Goal: Task Accomplishment & Management: Manage account settings

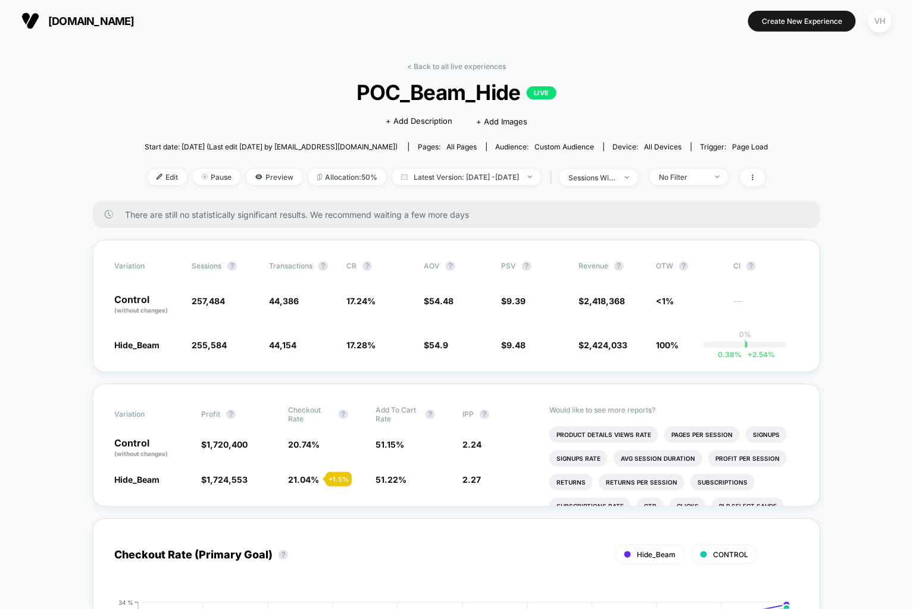
click at [534, 176] on span "Latest Version: Sep 8, 2025 - Sep 9, 2025" at bounding box center [466, 177] width 149 height 16
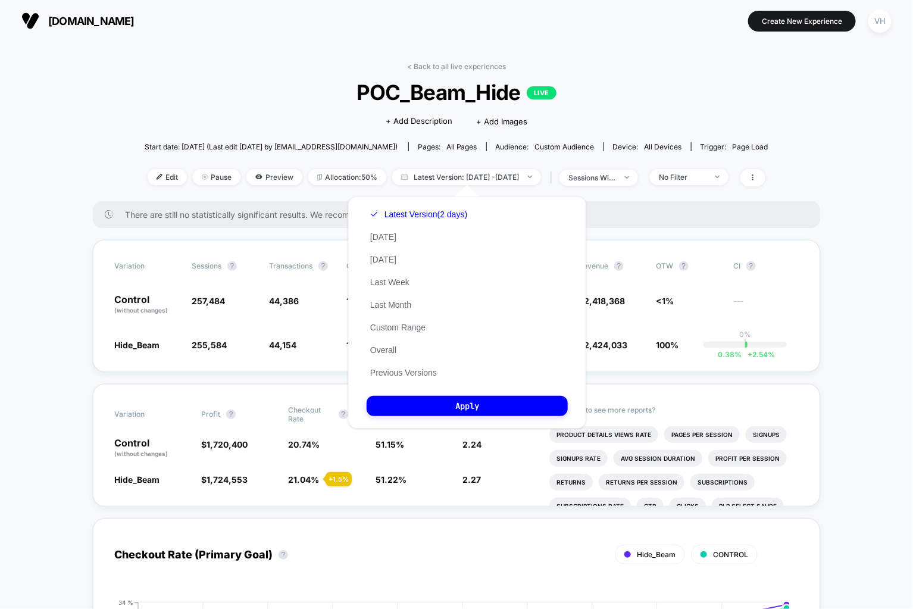
click at [811, 226] on div "There are still no statistically significant results. We recommend waiting a fe…" at bounding box center [456, 214] width 727 height 27
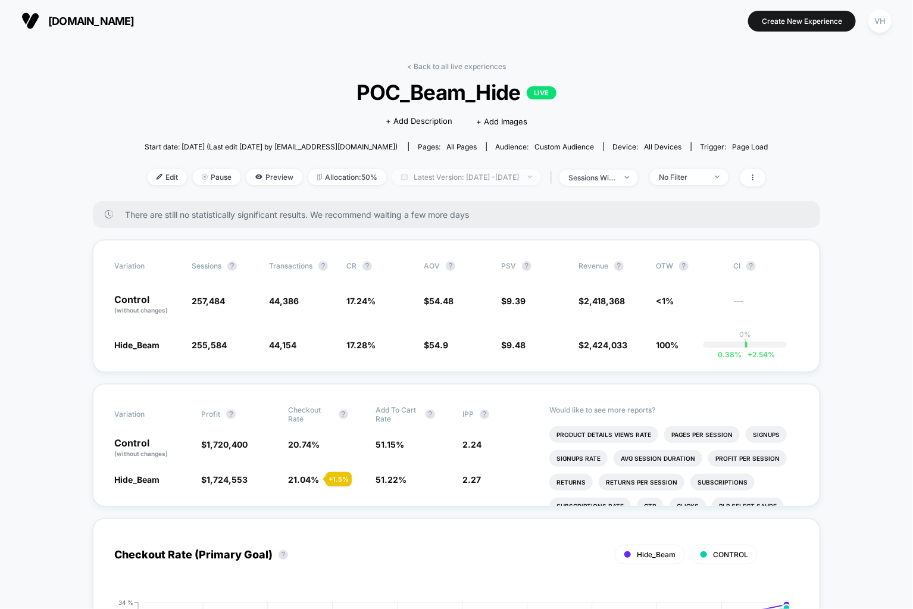
click at [435, 179] on span "Latest Version: Sep 8, 2025 - Sep 9, 2025" at bounding box center [466, 177] width 149 height 16
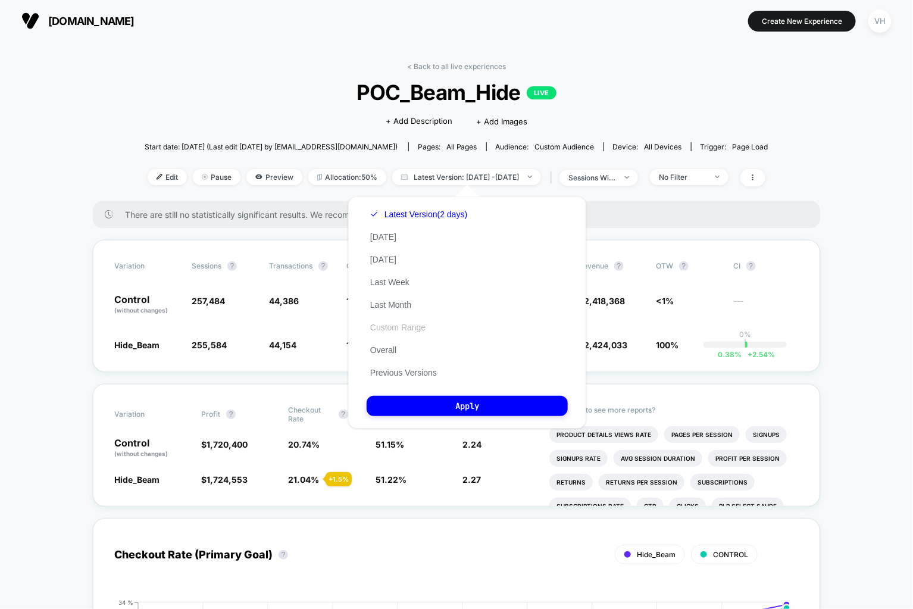
click at [393, 323] on button "Custom Range" at bounding box center [398, 327] width 62 height 11
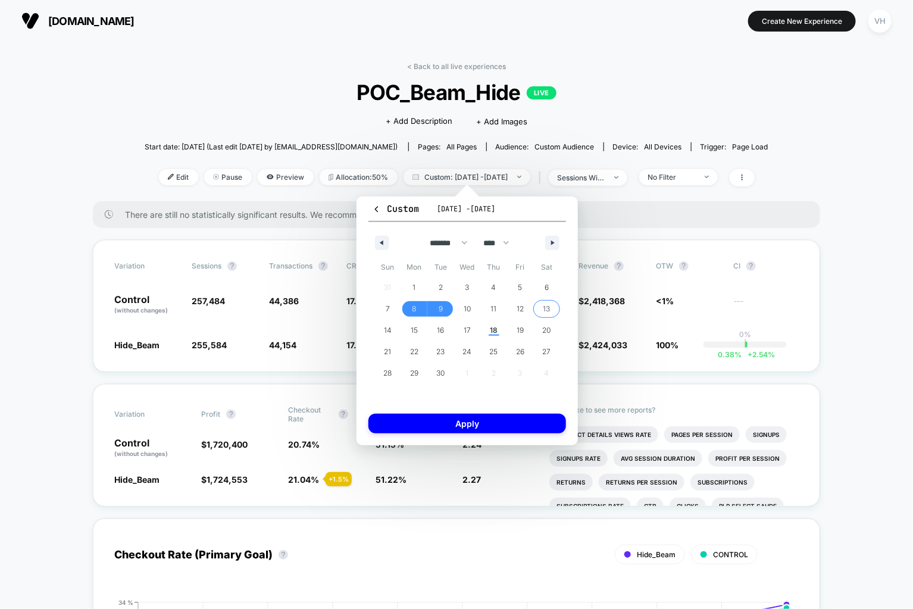
click at [547, 303] on span "13" at bounding box center [546, 308] width 7 height 21
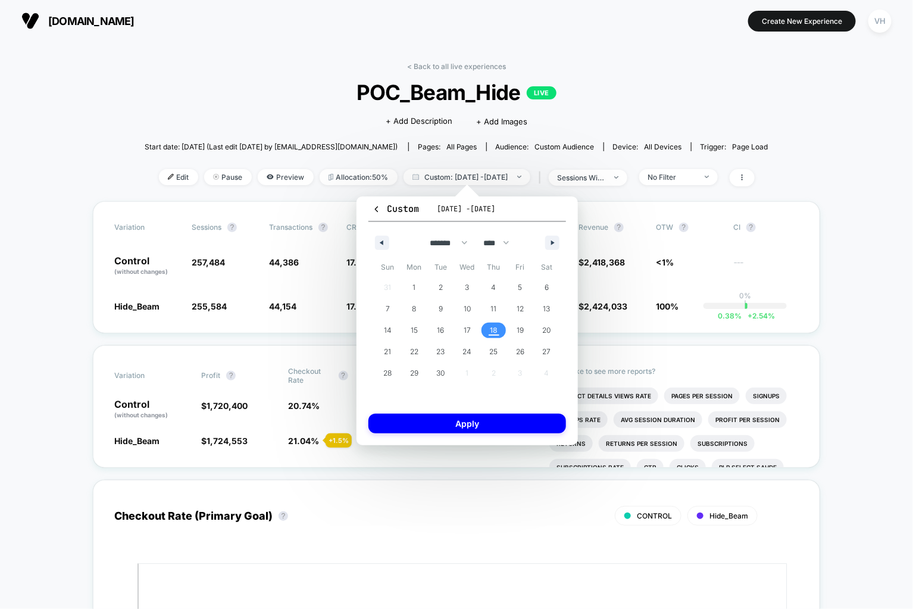
click at [493, 329] on span "18" at bounding box center [494, 330] width 8 height 21
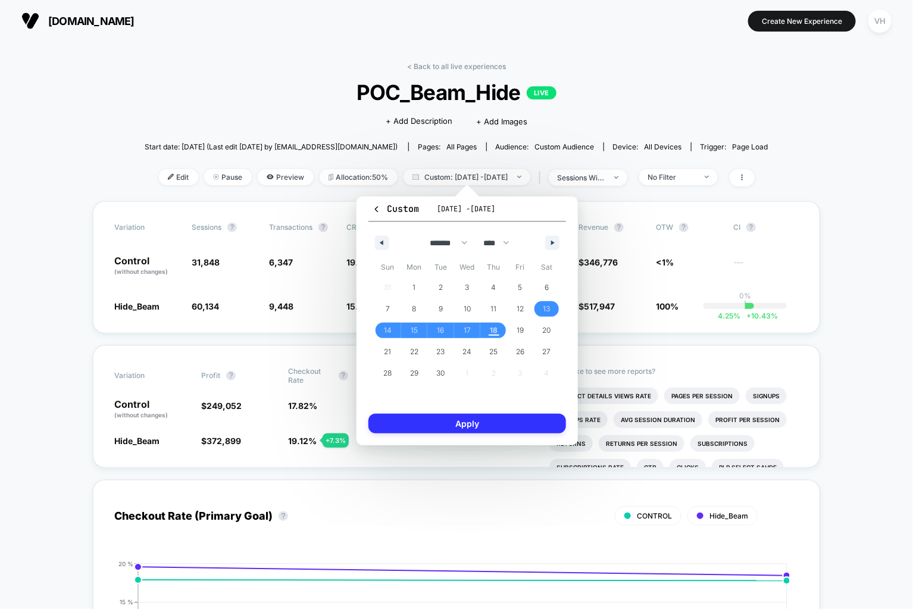
click at [507, 417] on button "Apply" at bounding box center [467, 424] width 198 height 20
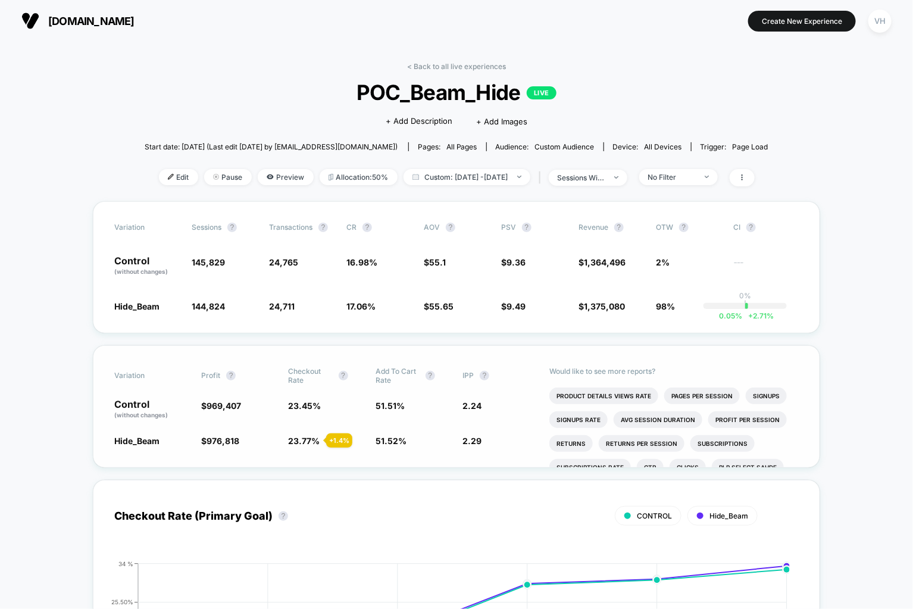
scroll to position [5, 0]
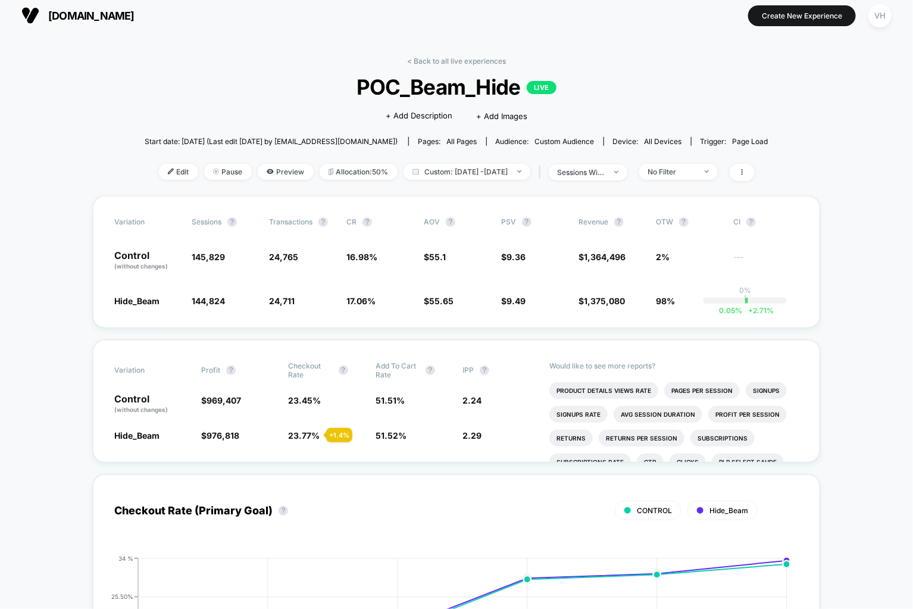
click at [506, 161] on div "< Back to all live experiences POC_Beam_Hide LIVE Click to edit experience deta…" at bounding box center [457, 126] width 624 height 139
click at [506, 176] on span "Custom: Sep 13, 2025 - Sep 18, 2025" at bounding box center [466, 172] width 127 height 16
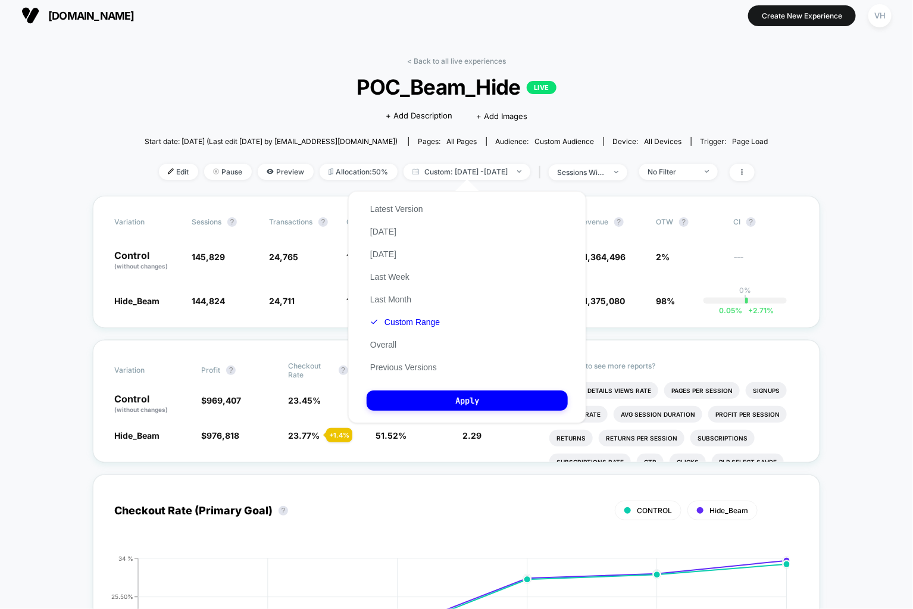
click at [416, 329] on div "Latest Version Today Yesterday Last Week Last Month Custom Range Overall Previo…" at bounding box center [405, 288] width 77 height 181
click at [414, 321] on button "Custom Range" at bounding box center [405, 322] width 77 height 11
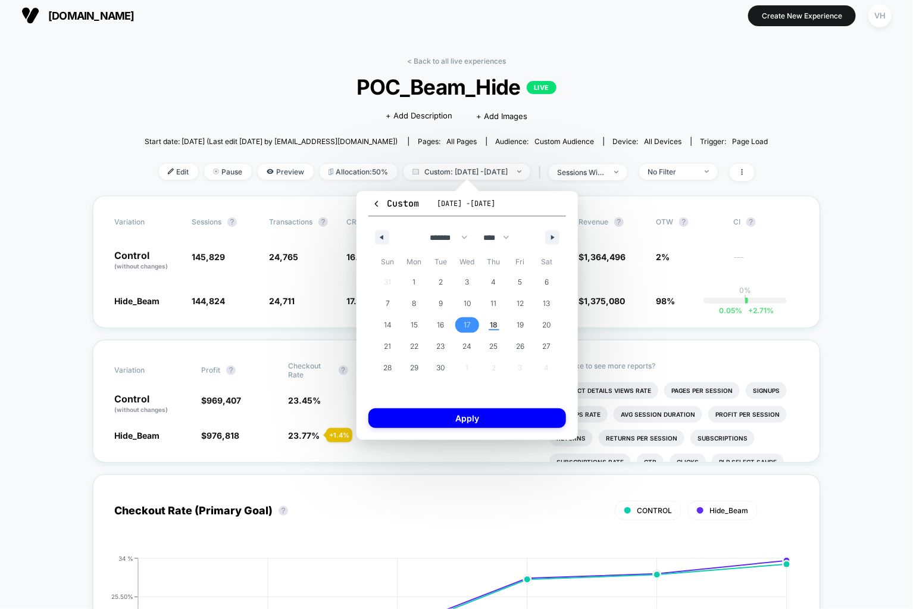
click at [461, 331] on span "17" at bounding box center [467, 324] width 27 height 15
click at [490, 330] on span "18" at bounding box center [494, 324] width 8 height 21
click at [479, 419] on button "Apply" at bounding box center [467, 418] width 198 height 20
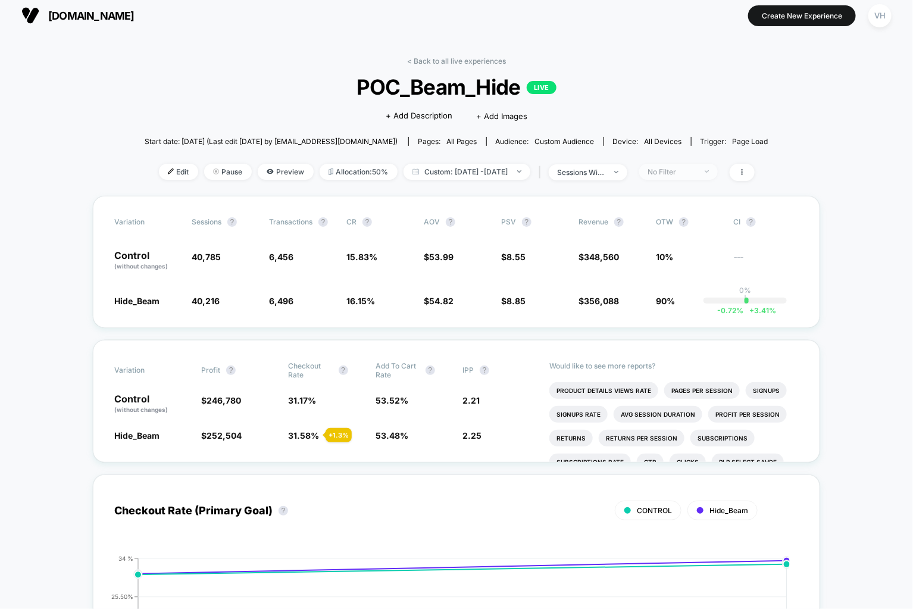
click at [702, 176] on span "No Filter" at bounding box center [678, 172] width 79 height 16
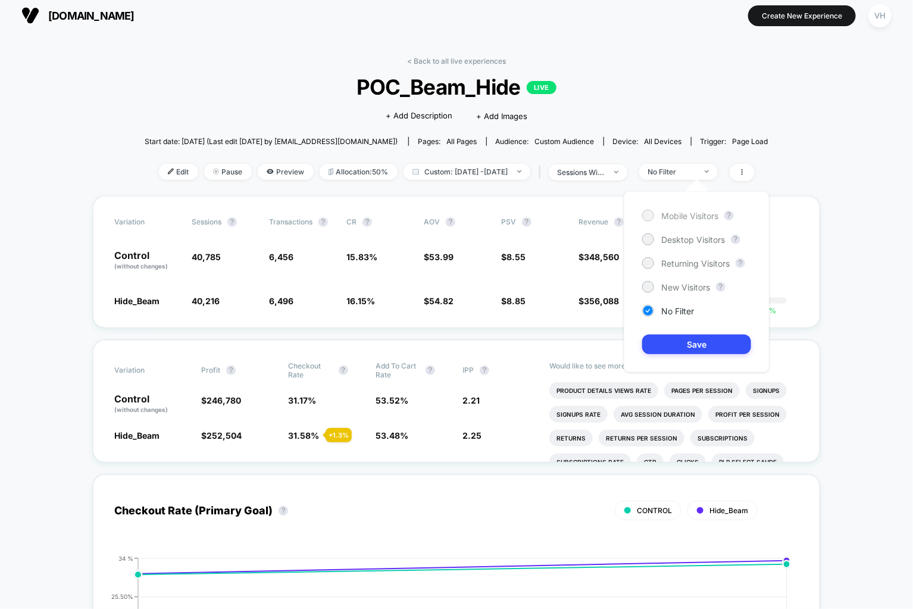
click at [677, 215] on span "Mobile Visitors" at bounding box center [689, 216] width 57 height 10
click at [679, 350] on button "Save" at bounding box center [696, 344] width 109 height 20
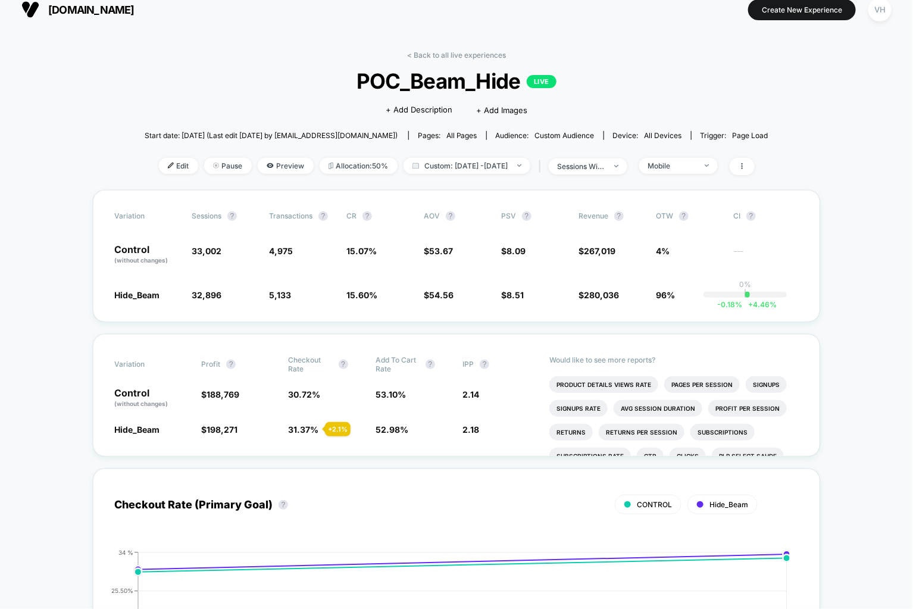
scroll to position [23, 0]
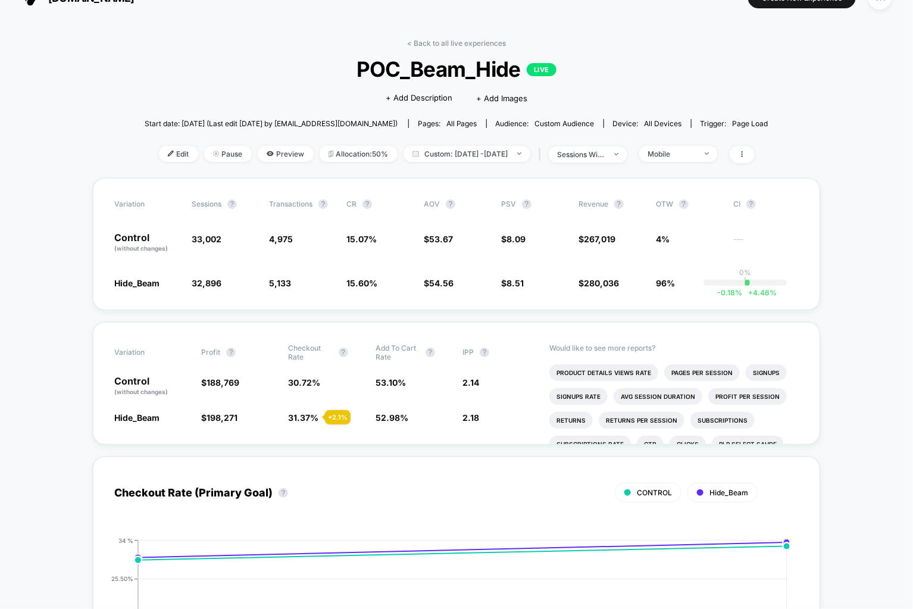
click at [527, 158] on span "Custom: Sep 17, 2025 - Sep 18, 2025" at bounding box center [466, 154] width 127 height 16
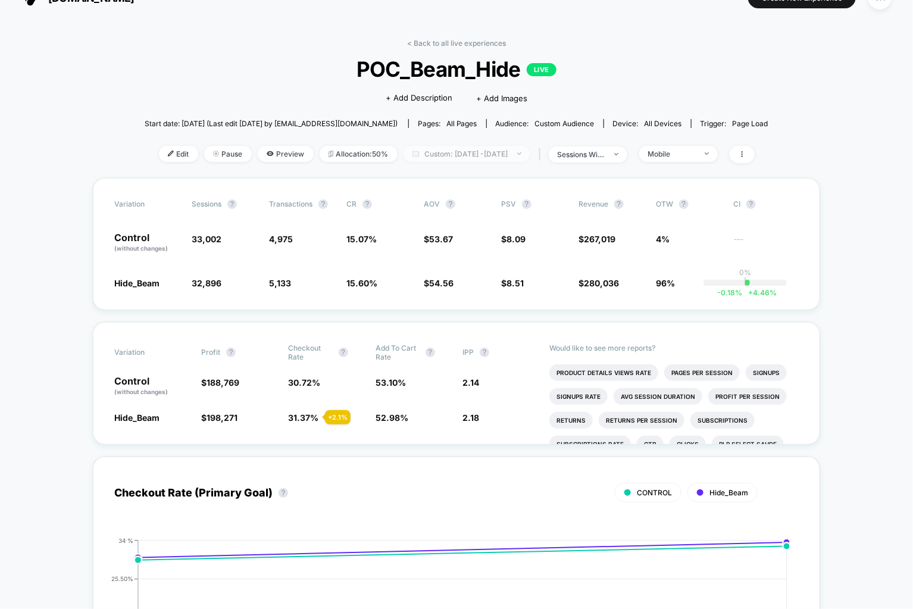
click at [494, 154] on span "Custom: Sep 17, 2025 - Sep 18, 2025" at bounding box center [466, 154] width 127 height 16
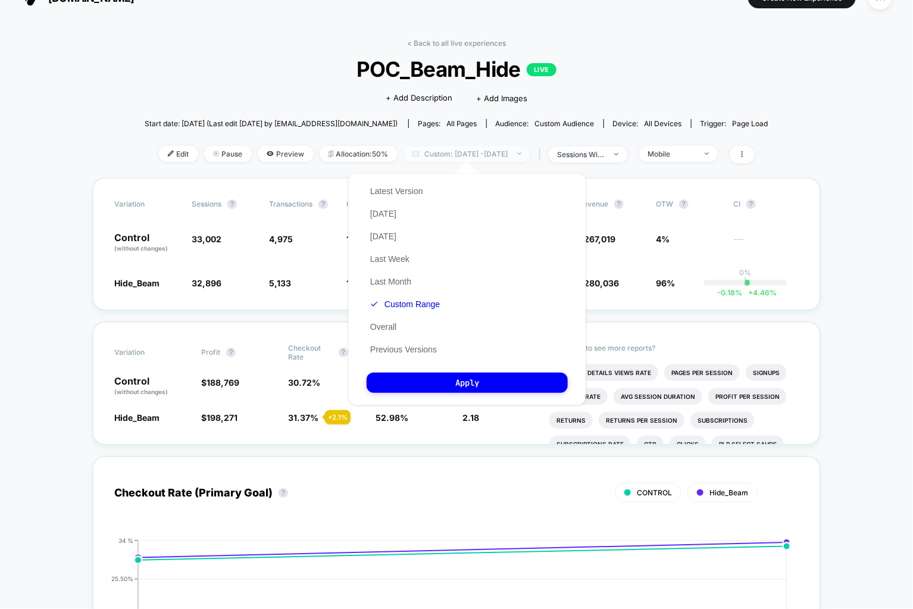
click at [494, 155] on span "Custom: Sep 17, 2025 - Sep 18, 2025" at bounding box center [466, 154] width 127 height 16
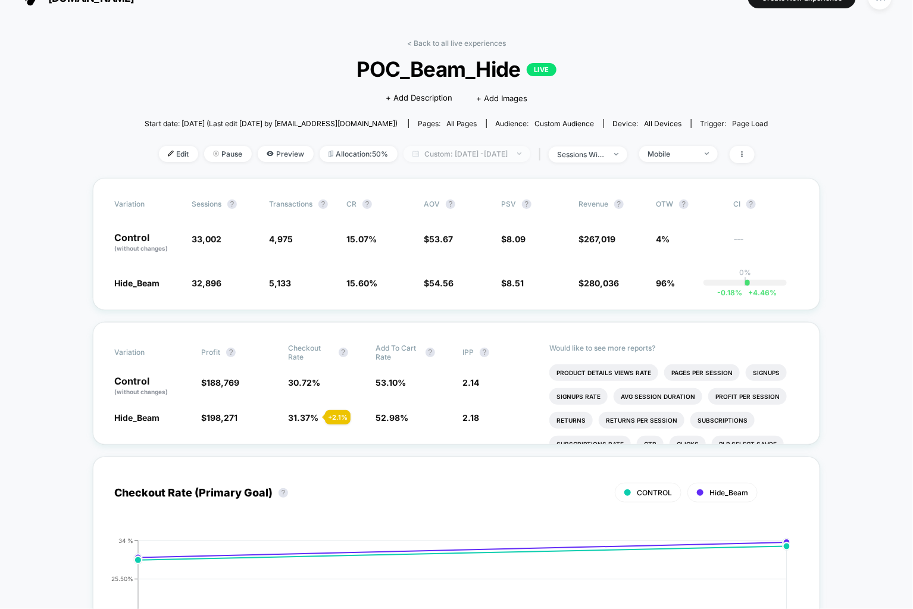
click at [503, 155] on span "Custom: Sep 17, 2025 - Sep 18, 2025" at bounding box center [466, 154] width 127 height 16
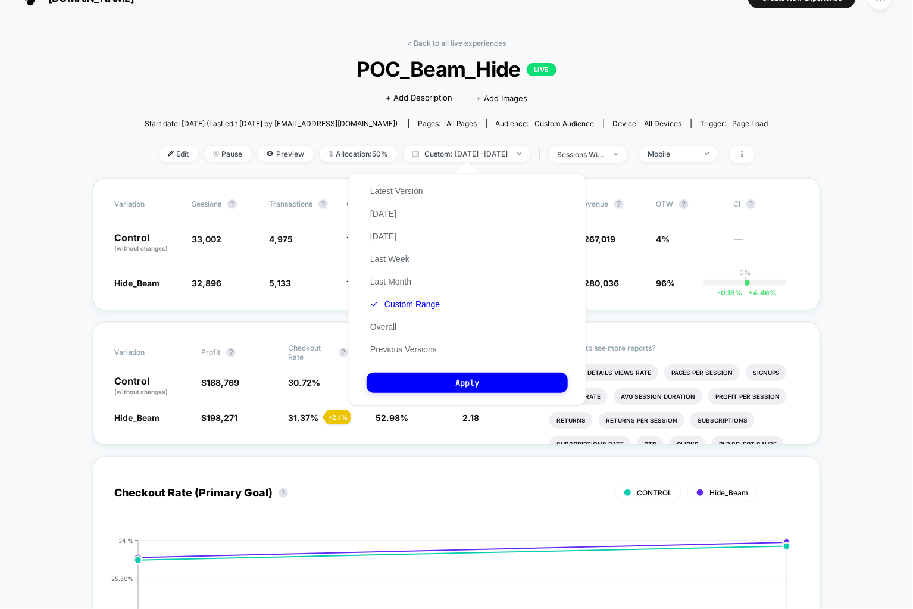
click at [630, 75] on span "POC_Beam_Hide LIVE" at bounding box center [456, 69] width 561 height 25
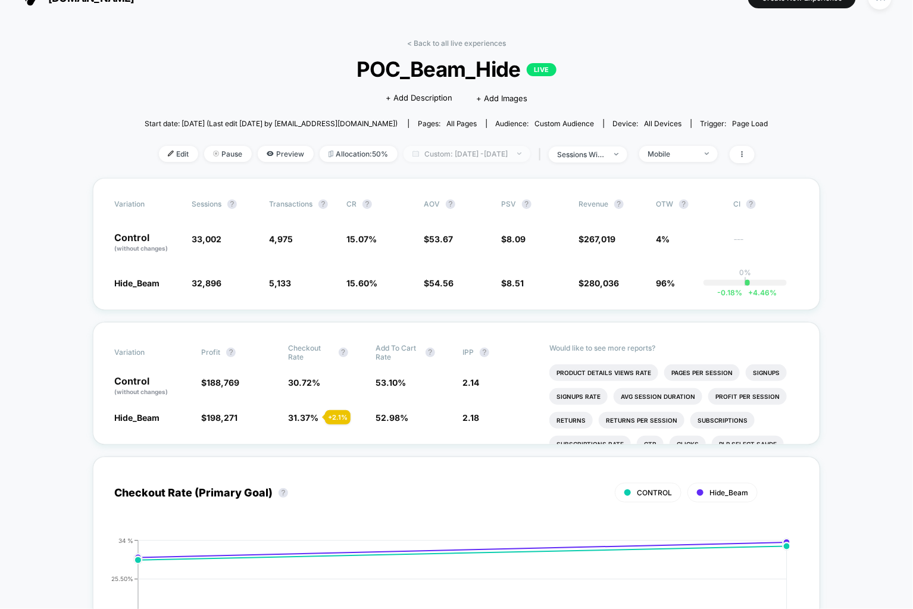
click at [502, 152] on span "Custom: Sep 17, 2025 - Sep 18, 2025" at bounding box center [466, 154] width 127 height 16
select select "*"
select select "****"
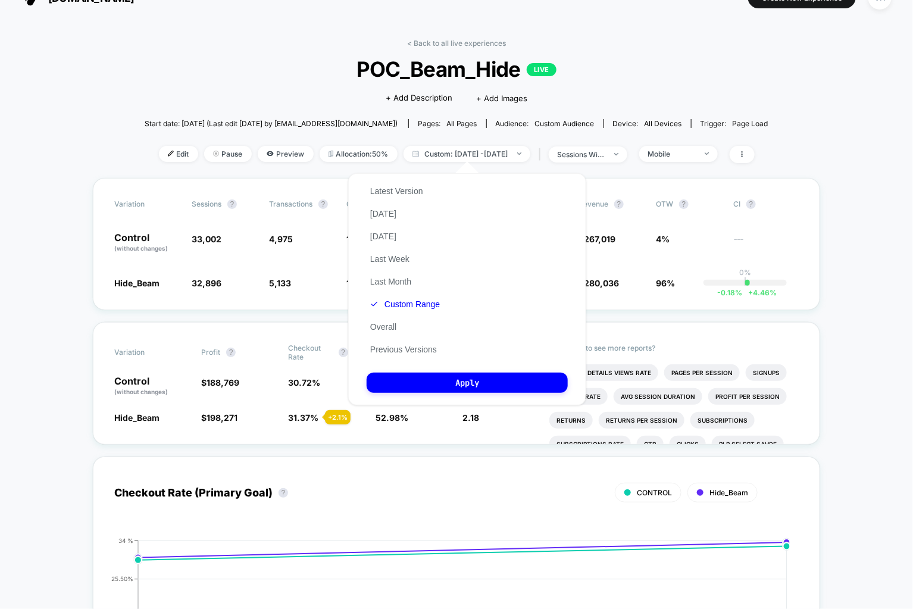
click at [419, 311] on div "Latest Version Today Yesterday Last Week Last Month Custom Range Overall Previo…" at bounding box center [405, 270] width 77 height 181
click at [410, 302] on button "Custom Range" at bounding box center [405, 304] width 77 height 11
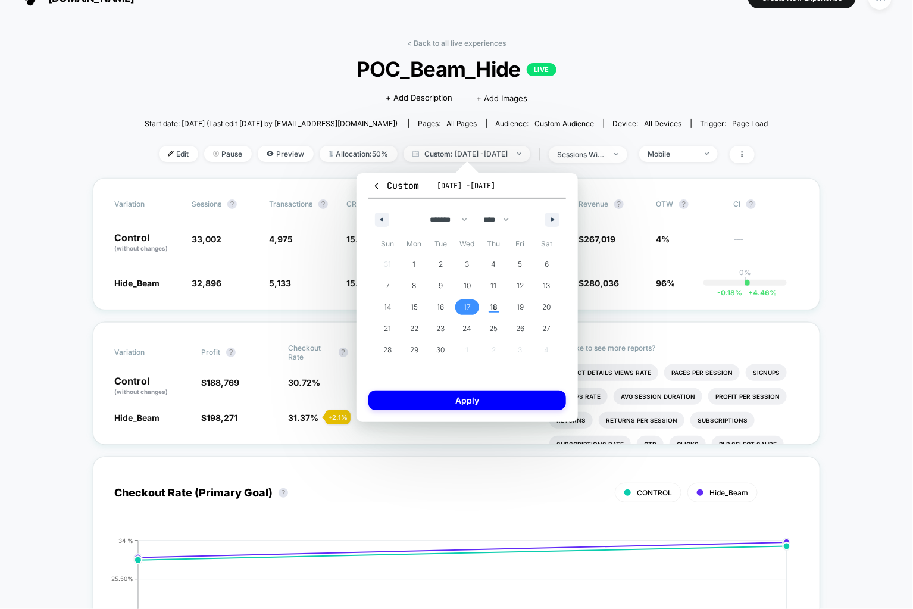
click at [469, 315] on span "17" at bounding box center [467, 306] width 7 height 21
click at [488, 309] on span "18" at bounding box center [493, 306] width 27 height 15
click at [459, 396] on button "Apply" at bounding box center [467, 400] width 198 height 20
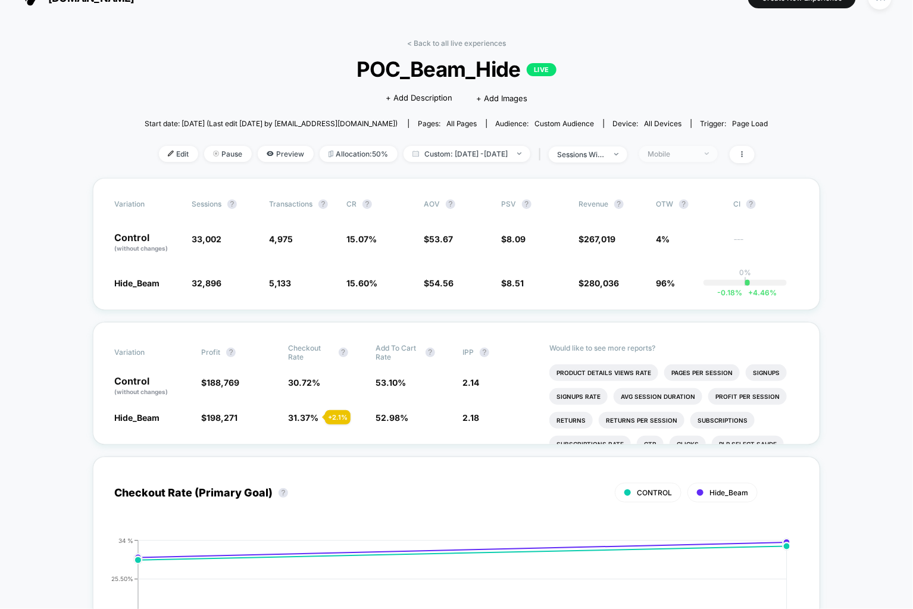
click at [678, 159] on span "Mobile" at bounding box center [678, 154] width 79 height 16
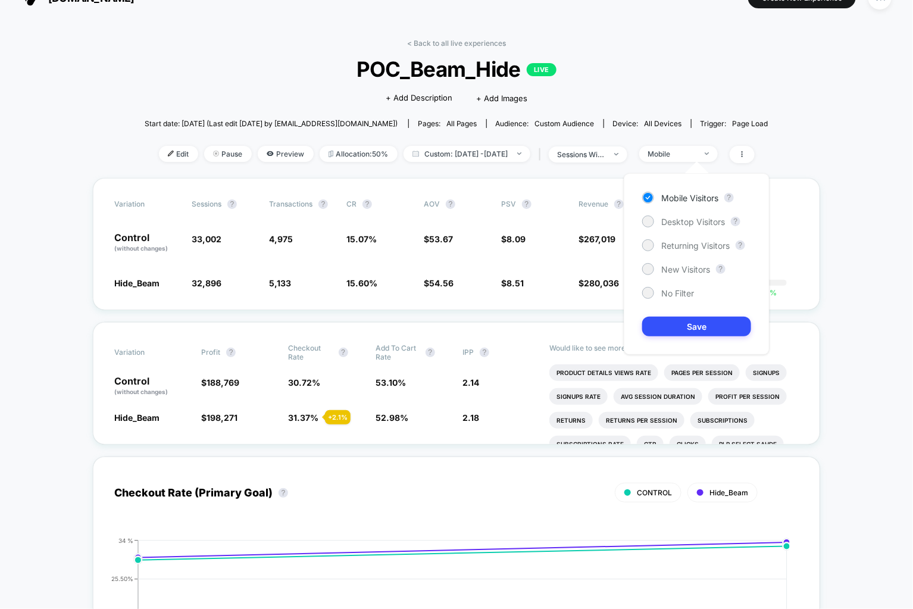
click at [659, 210] on div "Mobile Visitors ? Desktop Visitors ? Returning Visitors ? New Visitors ? No Fil…" at bounding box center [697, 263] width 146 height 181
click at [658, 218] on div "Desktop Visitors" at bounding box center [683, 221] width 83 height 12
drag, startPoint x: 672, startPoint y: 198, endPoint x: 709, endPoint y: 192, distance: 37.5
click at [680, 193] on span "Mobile Visitors" at bounding box center [689, 198] width 57 height 10
click at [663, 225] on span "Desktop Visitors" at bounding box center [693, 222] width 64 height 10
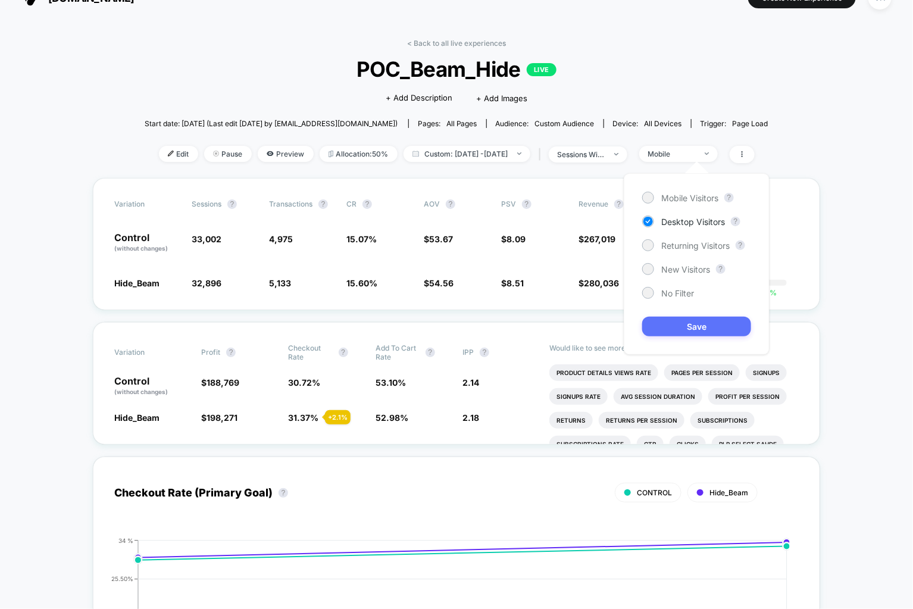
click at [673, 331] on button "Save" at bounding box center [696, 327] width 109 height 20
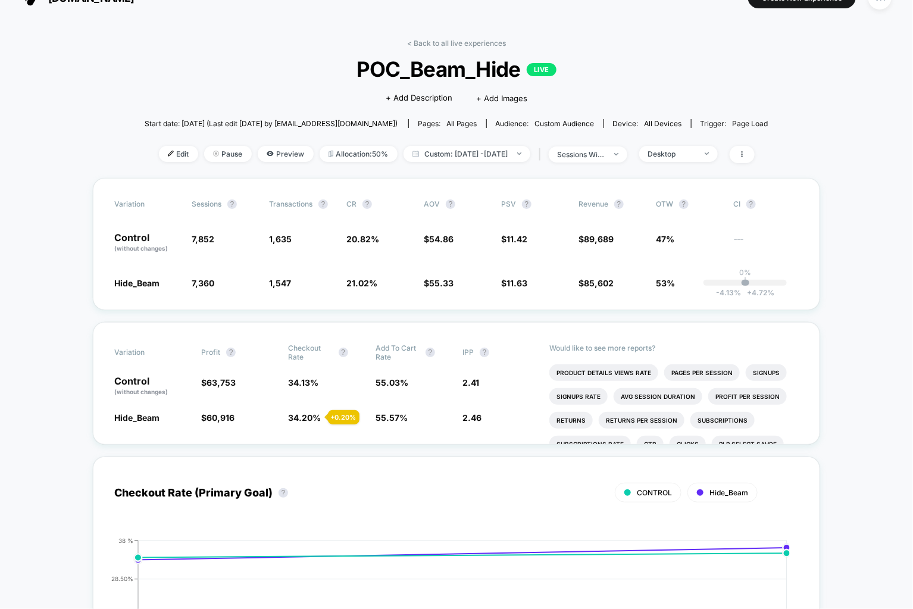
click at [524, 134] on div "< Back to all live experiences POC_Beam_Hide LIVE Click to edit experience deta…" at bounding box center [457, 108] width 624 height 139
click at [513, 159] on span "Custom: Sep 17, 2025 - Sep 18, 2025" at bounding box center [466, 154] width 127 height 16
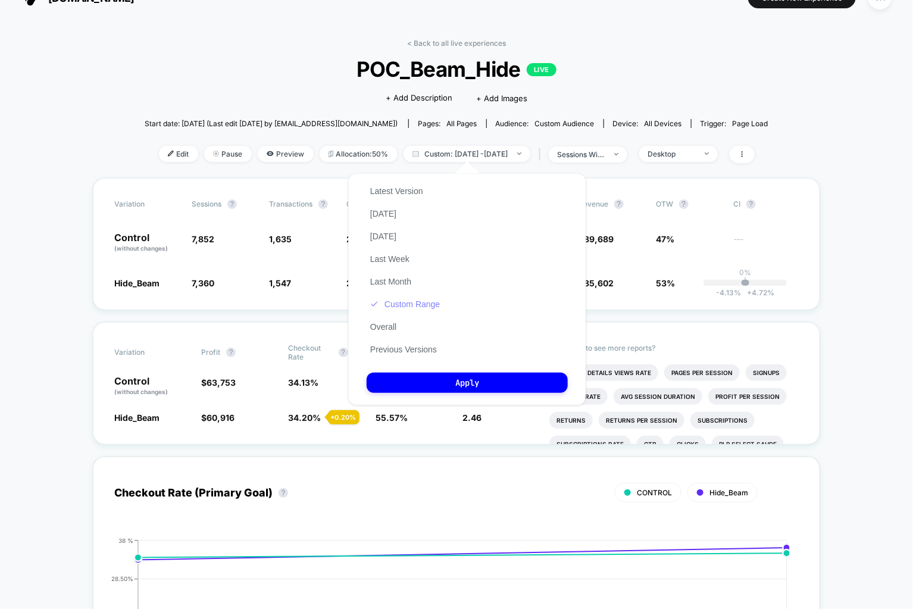
click at [415, 307] on button "Custom Range" at bounding box center [405, 304] width 77 height 11
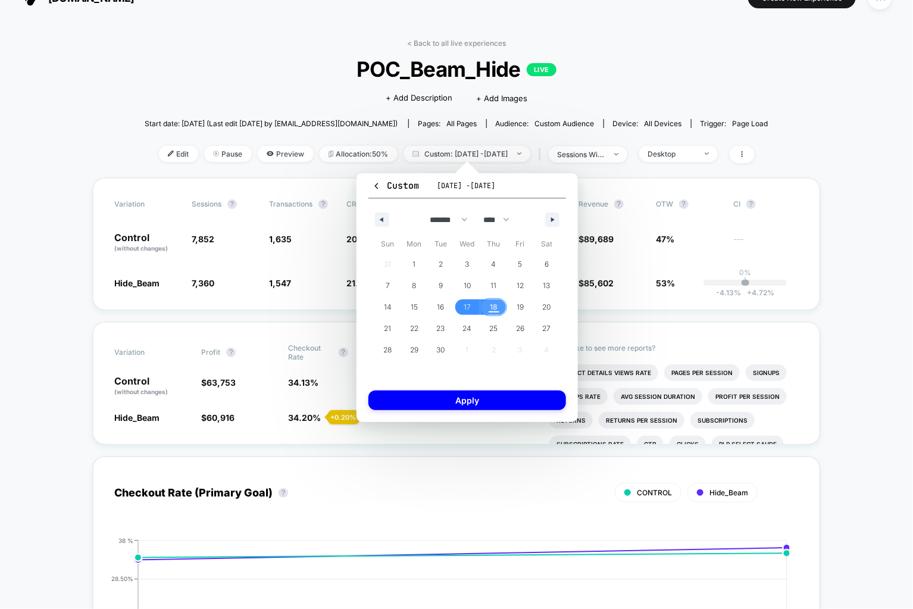
click at [499, 306] on span "18" at bounding box center [493, 306] width 27 height 15
click at [481, 402] on button "Apply" at bounding box center [467, 400] width 198 height 20
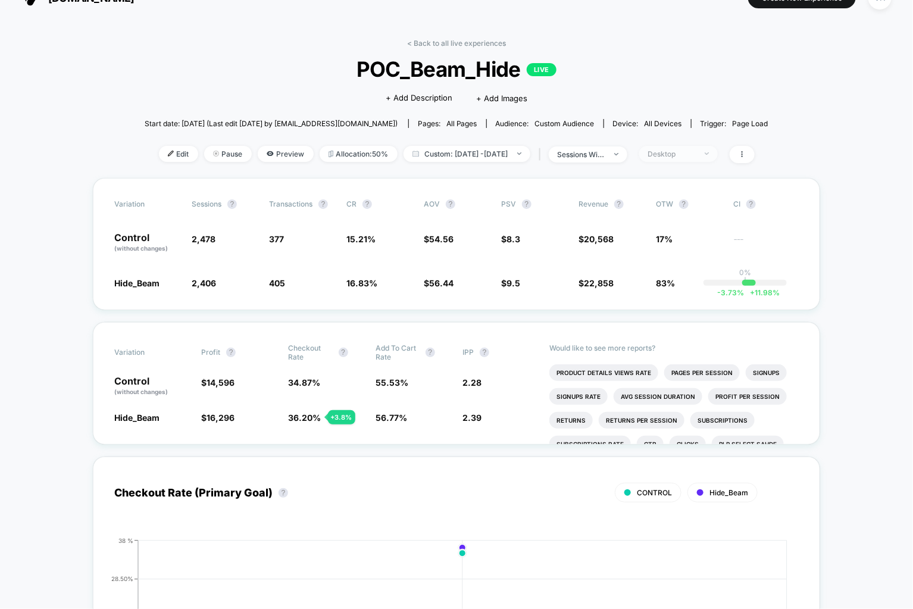
click at [718, 160] on span "Desktop" at bounding box center [678, 154] width 79 height 16
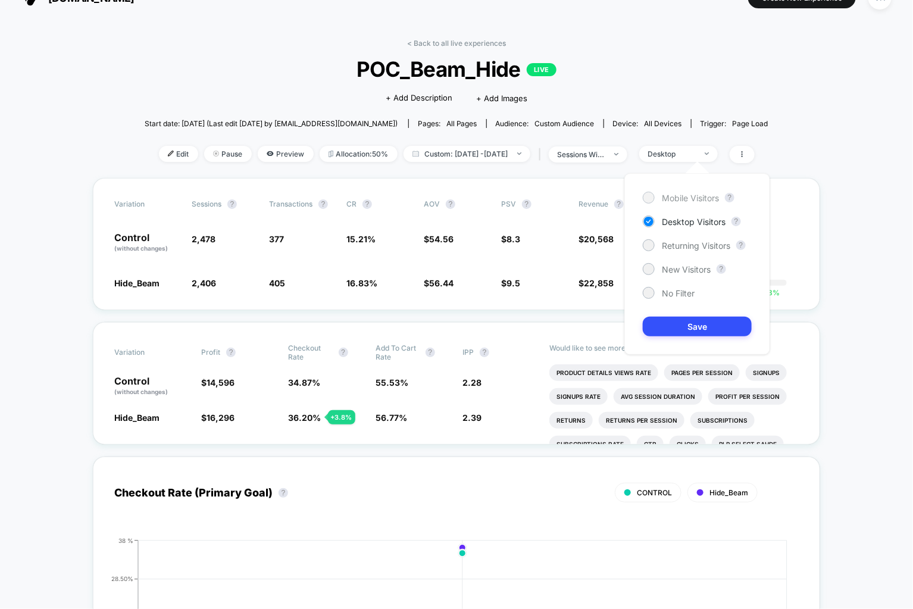
click at [673, 196] on span "Mobile Visitors" at bounding box center [690, 198] width 57 height 10
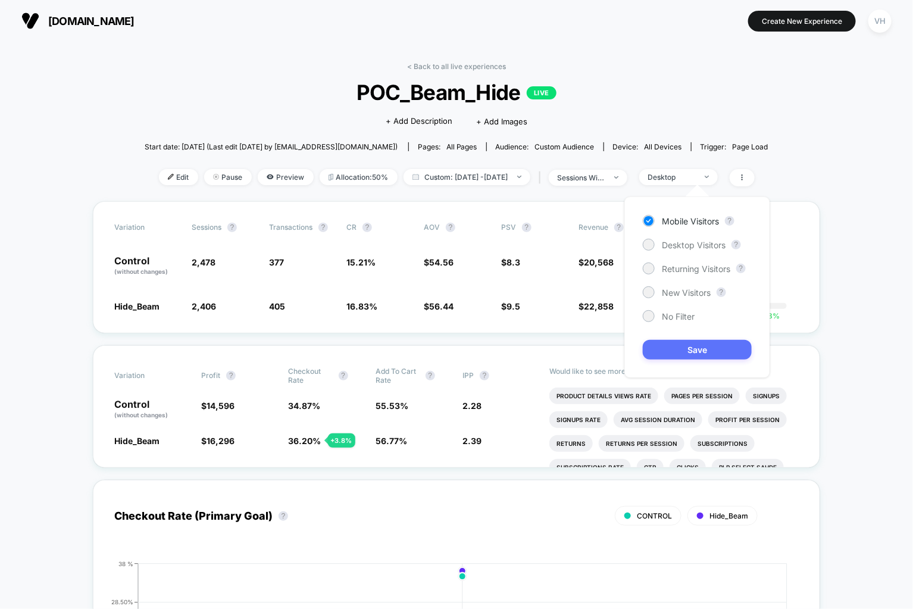
click at [704, 347] on button "Save" at bounding box center [697, 350] width 109 height 20
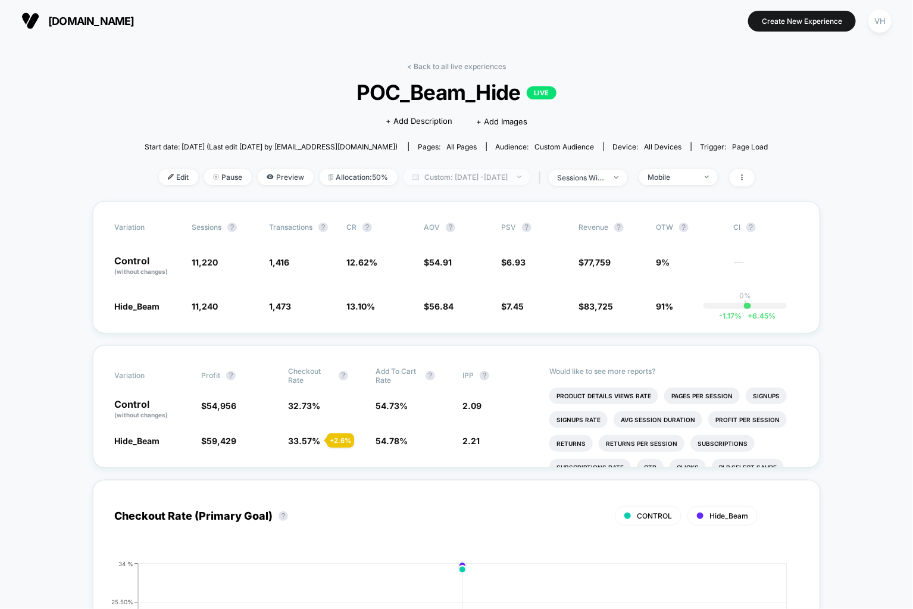
click at [492, 170] on span "Custom: Sep 18, 2025 - Sep 18, 2025" at bounding box center [466, 177] width 127 height 16
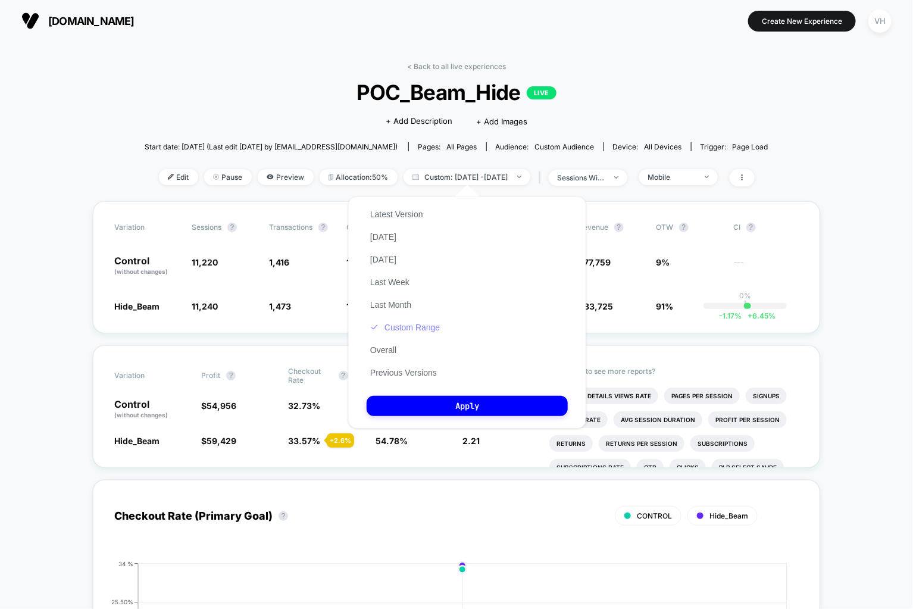
click at [424, 331] on button "Custom Range" at bounding box center [405, 327] width 77 height 11
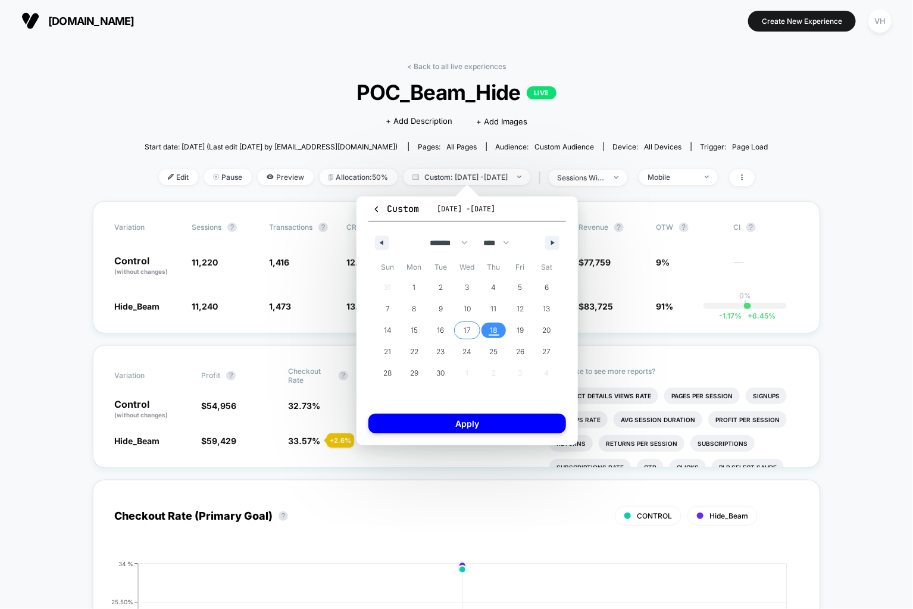
click at [458, 334] on span "17" at bounding box center [467, 329] width 27 height 15
click at [491, 334] on span "18" at bounding box center [494, 330] width 8 height 21
click at [431, 425] on button "Apply" at bounding box center [467, 424] width 198 height 20
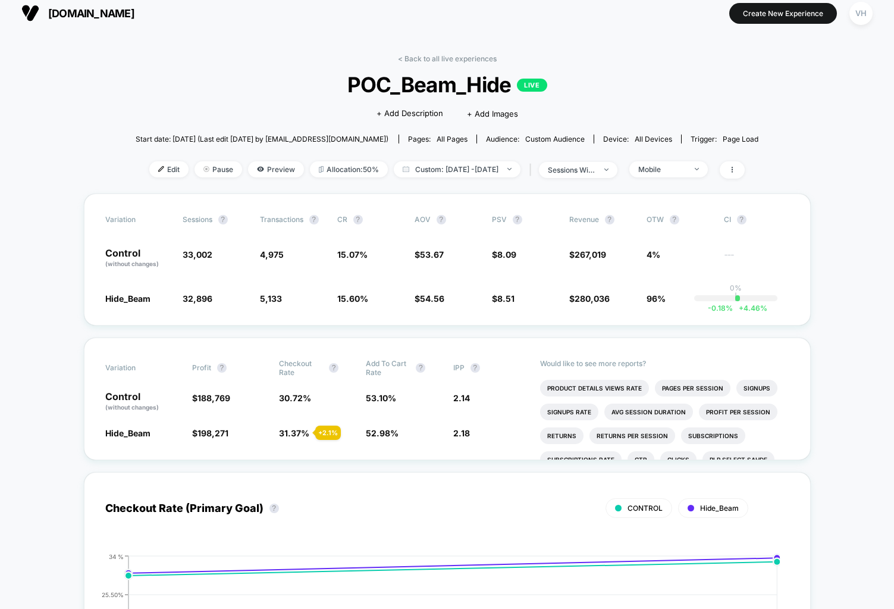
scroll to position [13, 0]
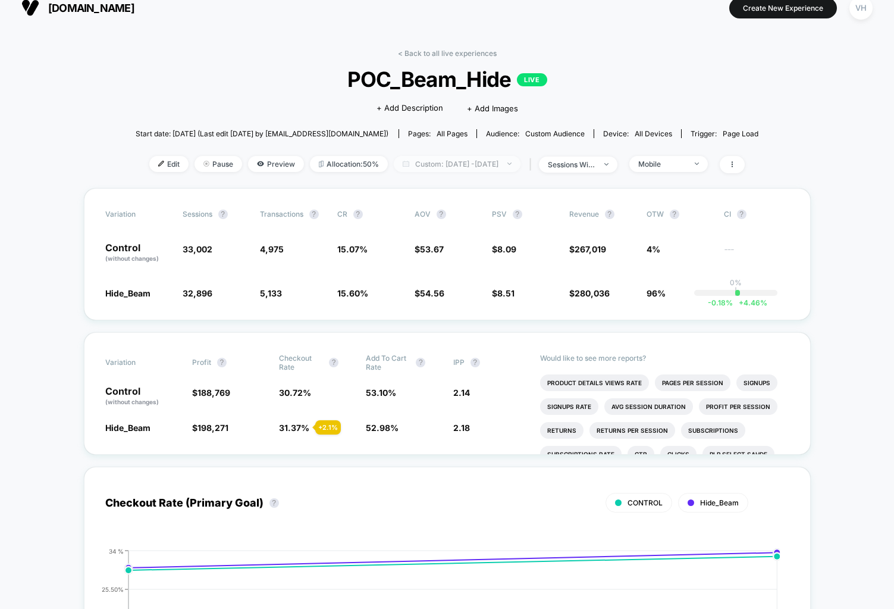
click at [451, 156] on span "Custom: Sep 17, 2025 - Sep 18, 2025" at bounding box center [457, 164] width 127 height 16
click at [447, 163] on span "Custom: Sep 17, 2025 - Sep 18, 2025" at bounding box center [457, 164] width 127 height 16
select select "*"
select select "****"
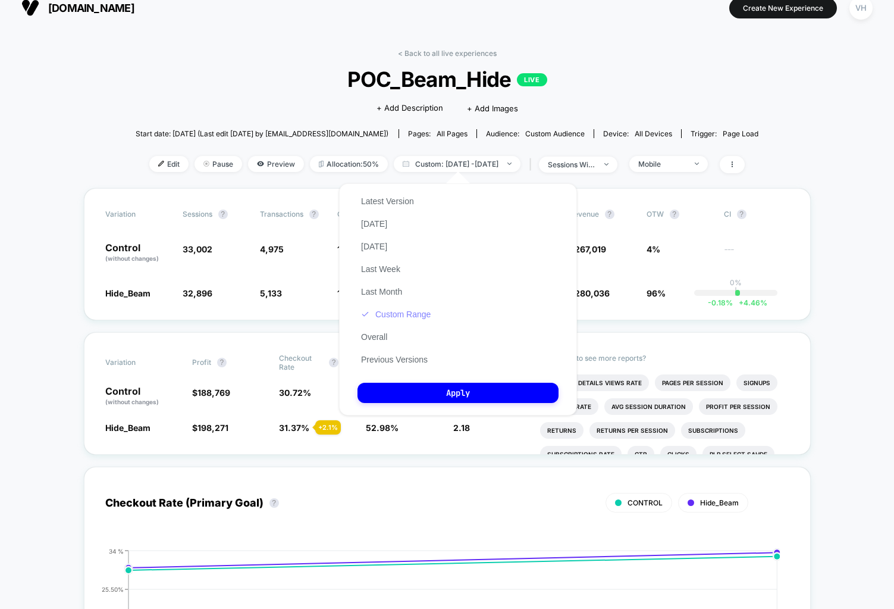
click at [387, 314] on button "Custom Range" at bounding box center [396, 314] width 77 height 11
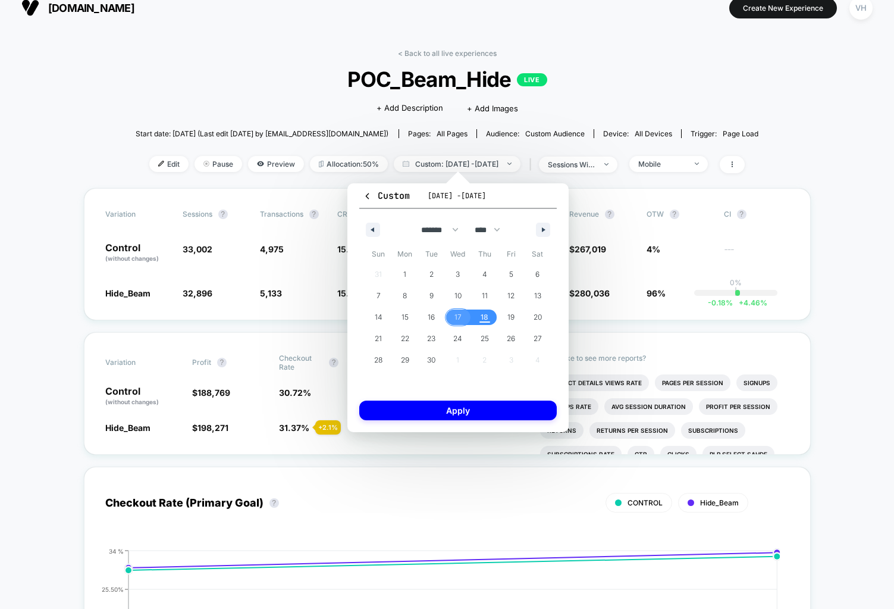
click at [462, 318] on span "17" at bounding box center [458, 316] width 27 height 15
click at [463, 427] on div "Custom Sep 17, 2025 - Sep 18, 2025 ******* ******** ***** ***** *** **** **** *…" at bounding box center [457, 307] width 221 height 249
click at [451, 414] on button "Apply" at bounding box center [458, 410] width 198 height 20
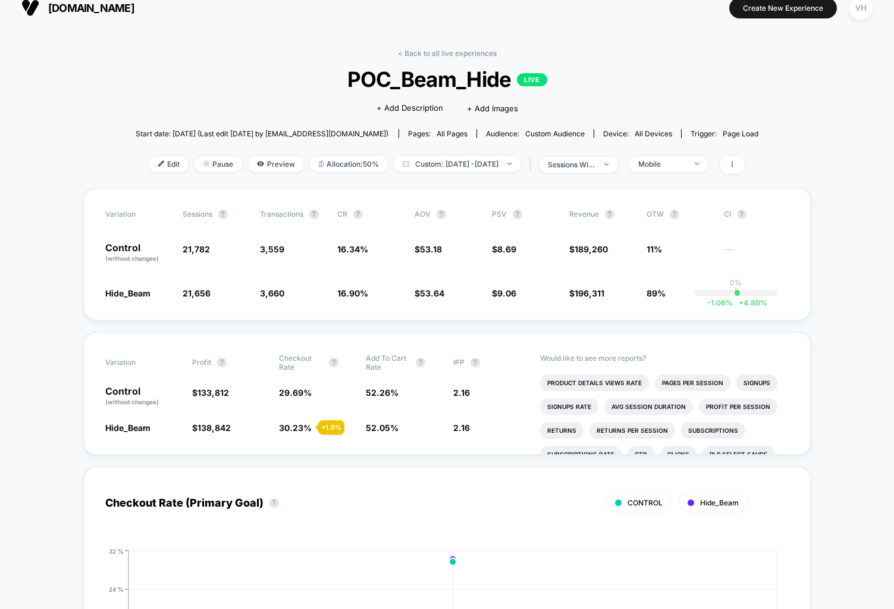
click at [671, 178] on div "< Back to all live experiences POC_Beam_Hide LIVE Click to edit experience deta…" at bounding box center [448, 118] width 624 height 139
click at [674, 154] on div "< Back to all live experiences POC_Beam_Hide LIVE Click to edit experience deta…" at bounding box center [448, 118] width 624 height 139
click at [673, 174] on div "< Back to all live experiences POC_Beam_Hide LIVE Click to edit experience deta…" at bounding box center [448, 118] width 624 height 139
click at [678, 170] on span "Mobile" at bounding box center [669, 164] width 79 height 16
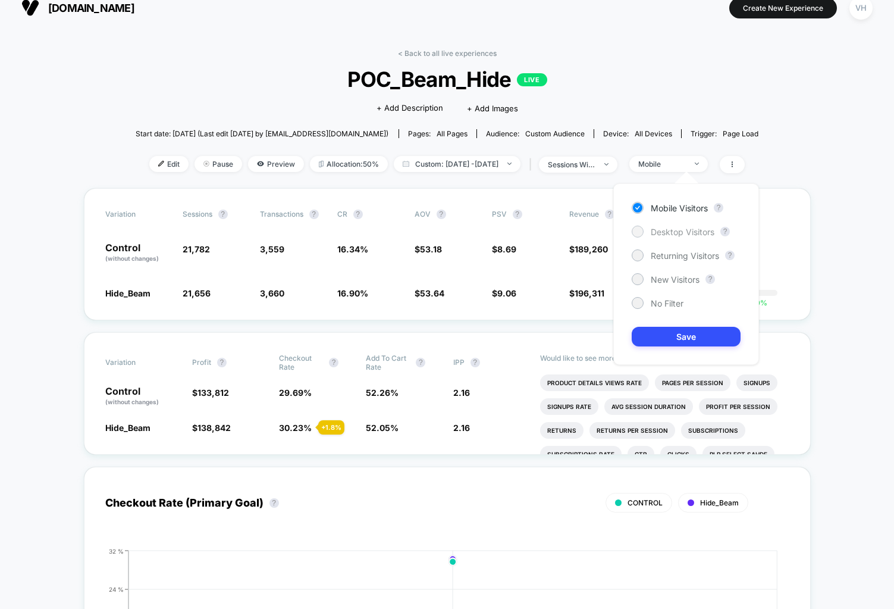
click at [662, 228] on span "Desktop Visitors" at bounding box center [683, 232] width 64 height 10
drag, startPoint x: 671, startPoint y: 333, endPoint x: 672, endPoint y: 104, distance: 229.7
click at [672, 104] on body "laurageller.com Create New Experience VH laurageller.com < Back to all live exp…" at bounding box center [447, 304] width 894 height 609
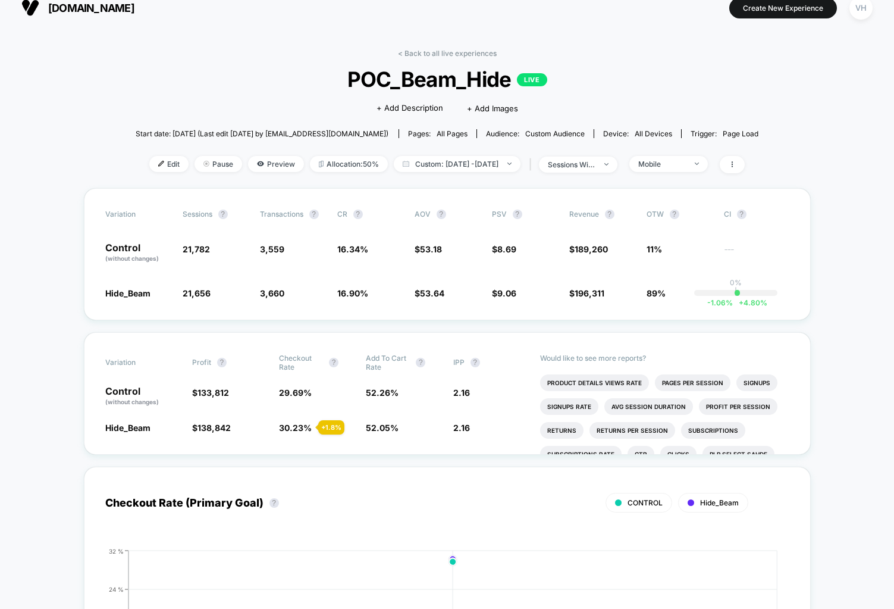
click at [672, 104] on div "< Back to all live experiences POC_Beam_Hide LIVE Click to edit experience deta…" at bounding box center [448, 118] width 624 height 139
click at [521, 158] on span "Custom: Sep 17, 2025 - Sep 17, 2025" at bounding box center [457, 164] width 127 height 16
select select "*"
select select "****"
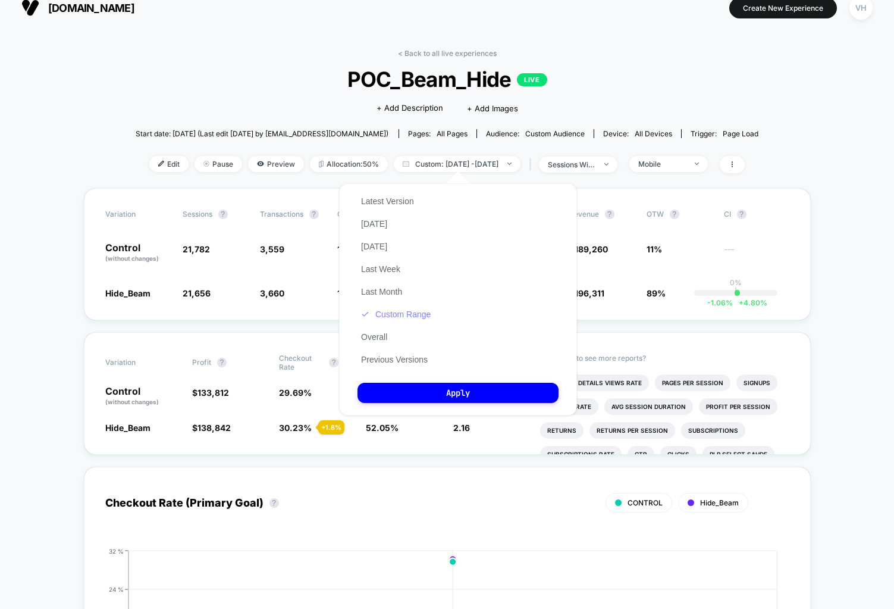
click at [409, 312] on button "Custom Range" at bounding box center [396, 314] width 77 height 11
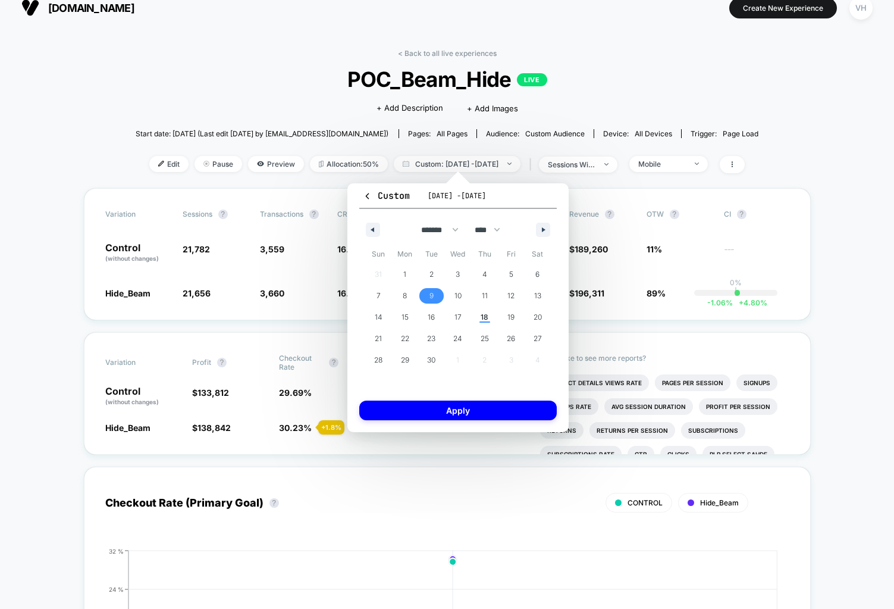
click at [428, 291] on span "9" at bounding box center [431, 295] width 27 height 15
click at [433, 316] on span "16" at bounding box center [431, 316] width 7 height 21
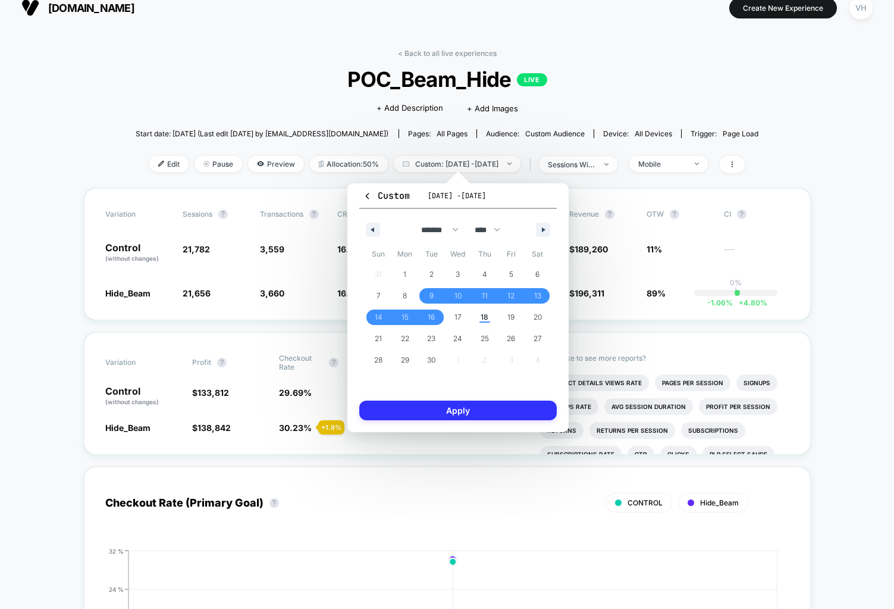
click at [418, 409] on button "Apply" at bounding box center [458, 410] width 198 height 20
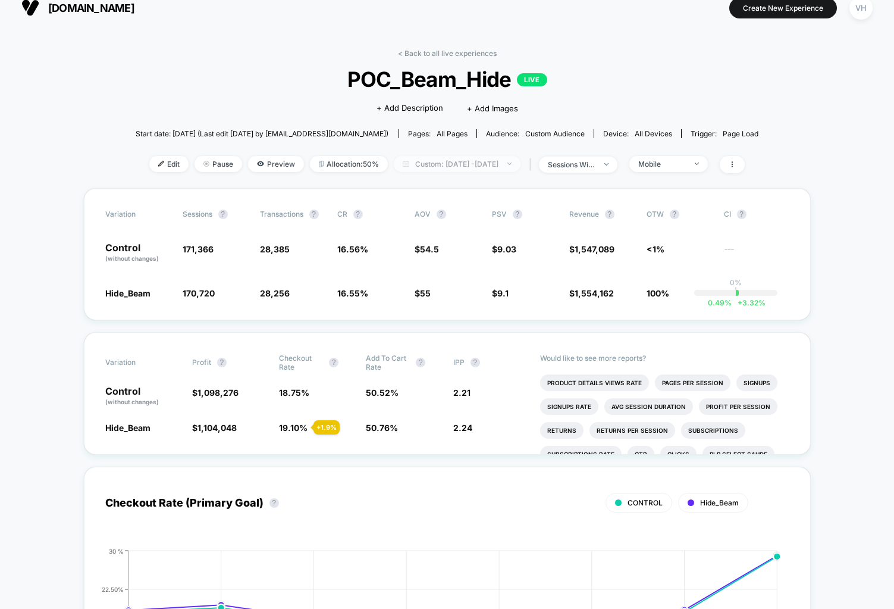
click at [447, 165] on span "Custom: Sep 9, 2025 - Sep 16, 2025" at bounding box center [457, 164] width 127 height 16
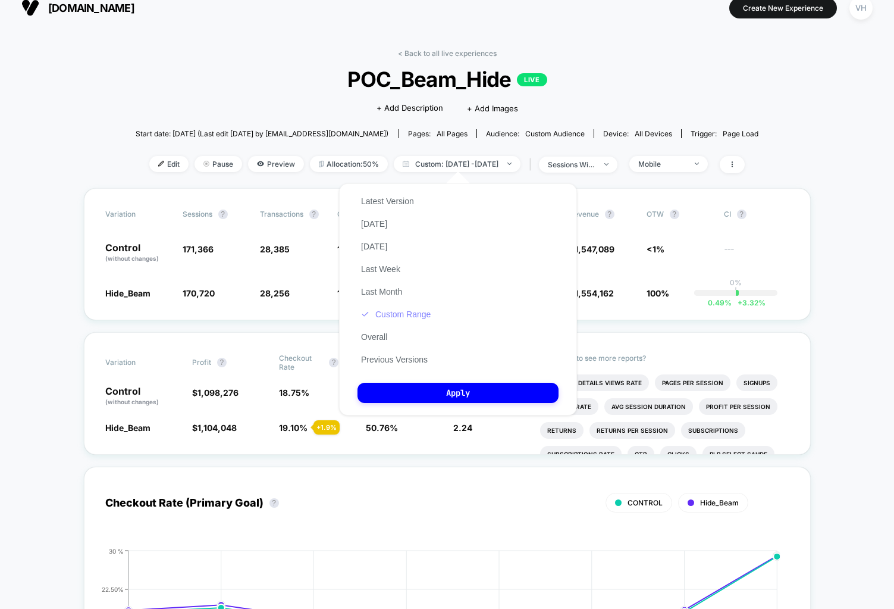
click at [412, 316] on button "Custom Range" at bounding box center [396, 314] width 77 height 11
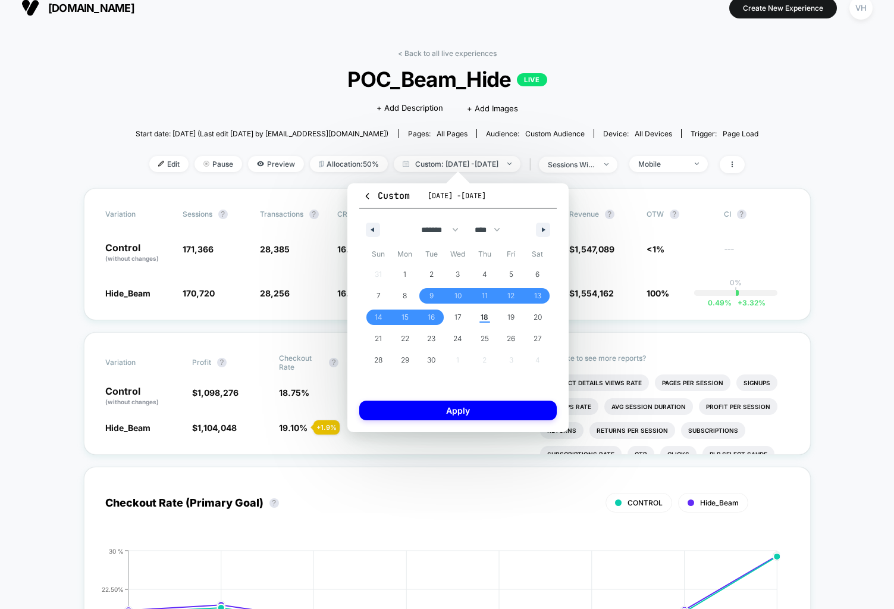
click at [268, 58] on div "< Back to all live experiences POC_Beam_Hide LIVE Click to edit experience deta…" at bounding box center [448, 118] width 624 height 139
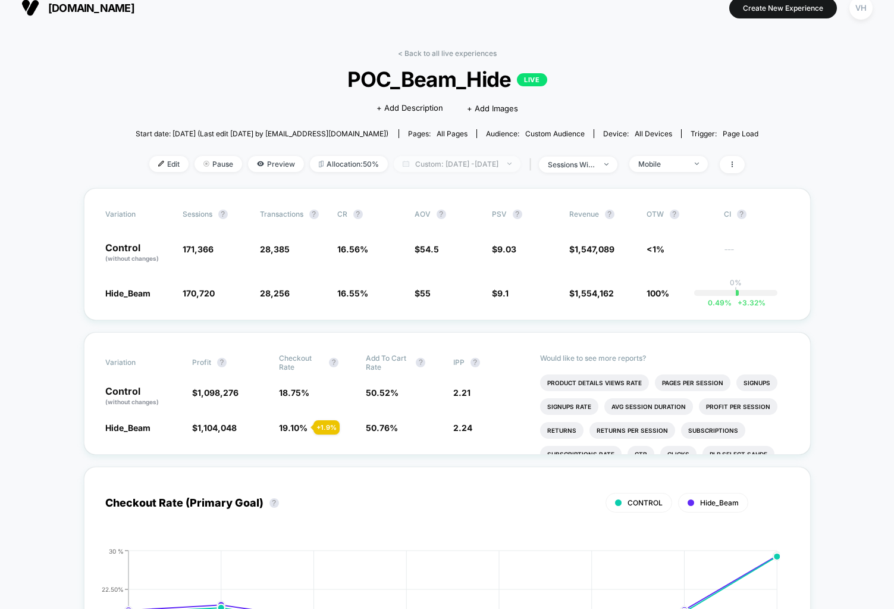
click at [481, 163] on span "Custom: Sep 9, 2025 - Sep 16, 2025" at bounding box center [457, 164] width 127 height 16
select select "*"
select select "****"
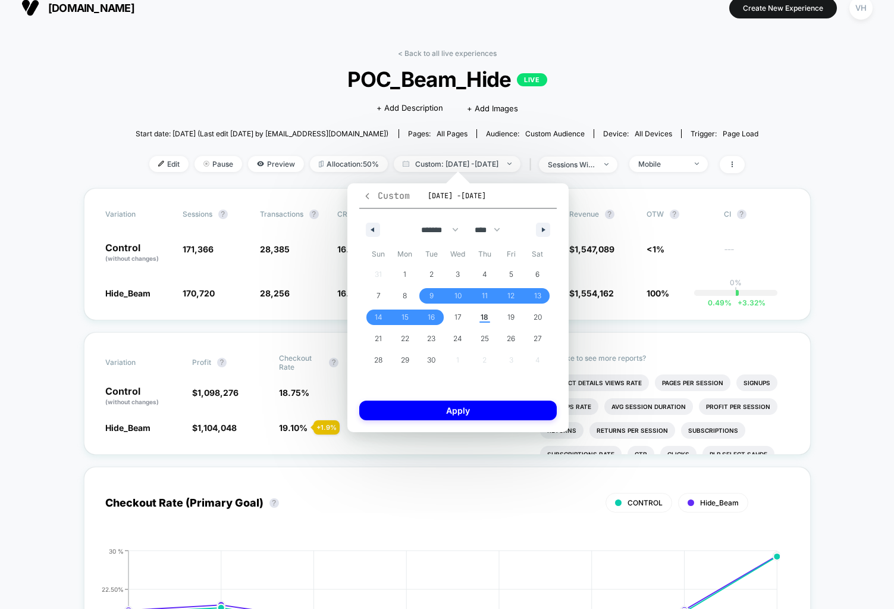
click at [369, 196] on icon "button" at bounding box center [367, 196] width 9 height 9
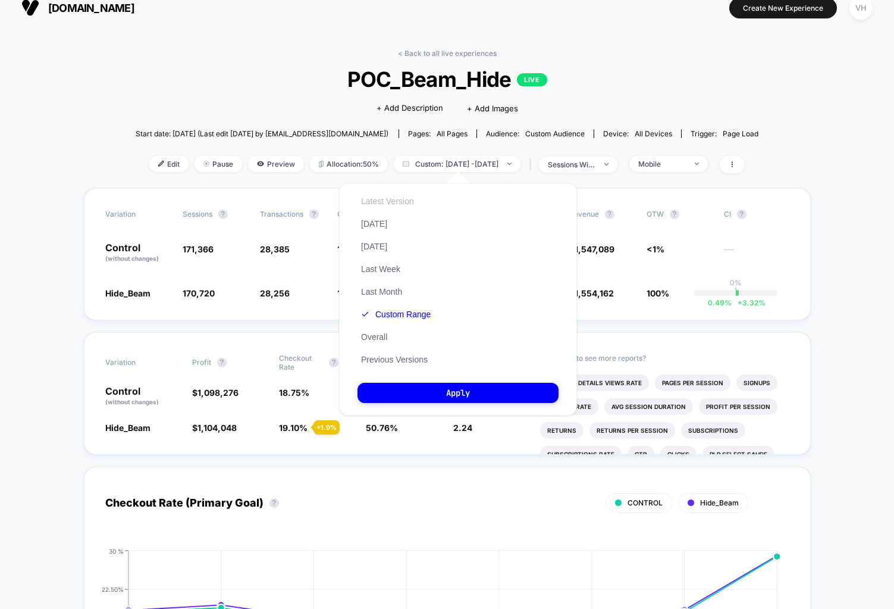
click at [402, 198] on button "Latest Version" at bounding box center [388, 201] width 60 height 11
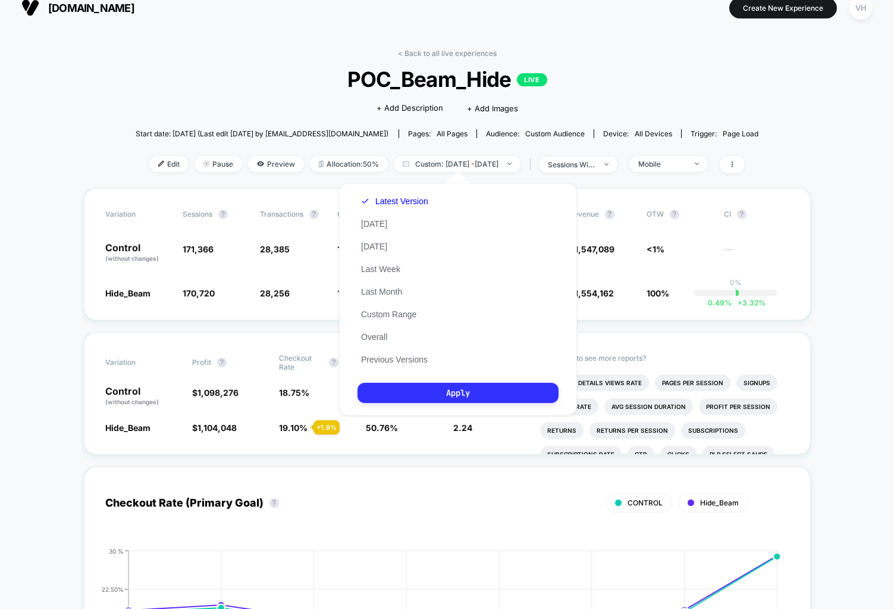
click at [452, 399] on button "Apply" at bounding box center [458, 393] width 201 height 20
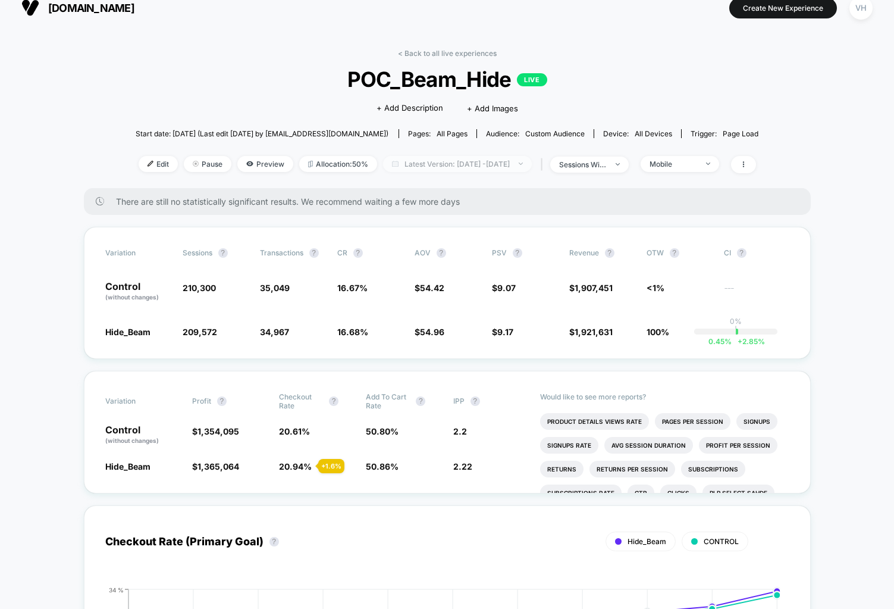
click at [481, 168] on span "Latest Version: Sep 7, 2025 - Sep 17, 2025" at bounding box center [457, 164] width 149 height 16
select select "*"
select select "****"
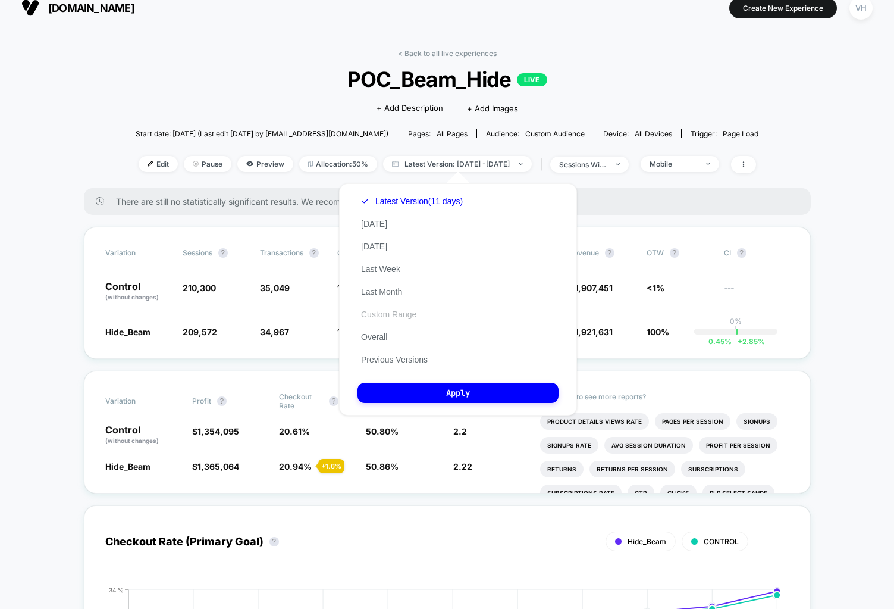
click at [410, 310] on button "Custom Range" at bounding box center [389, 314] width 62 height 11
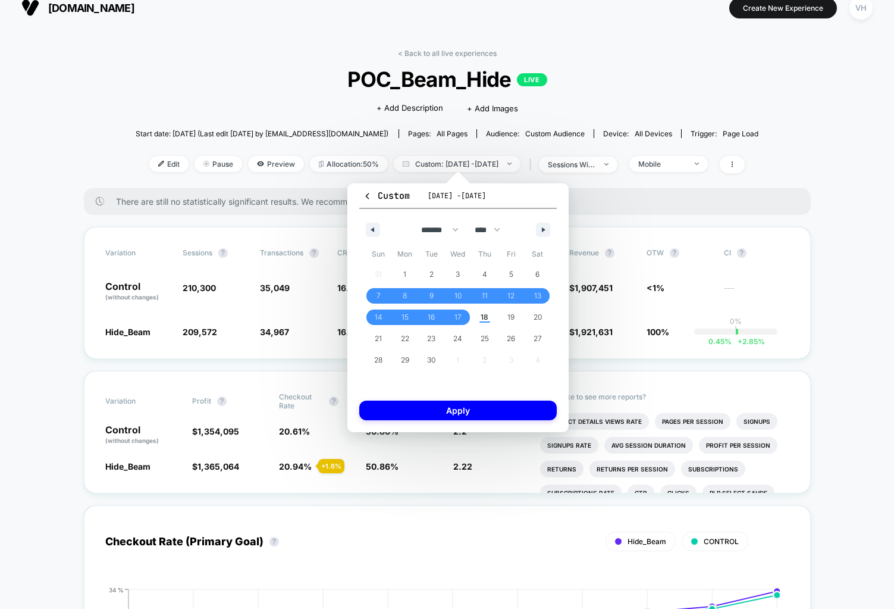
click at [634, 112] on div "Click to edit experience details + Add Description + Add Images" at bounding box center [447, 108] width 374 height 32
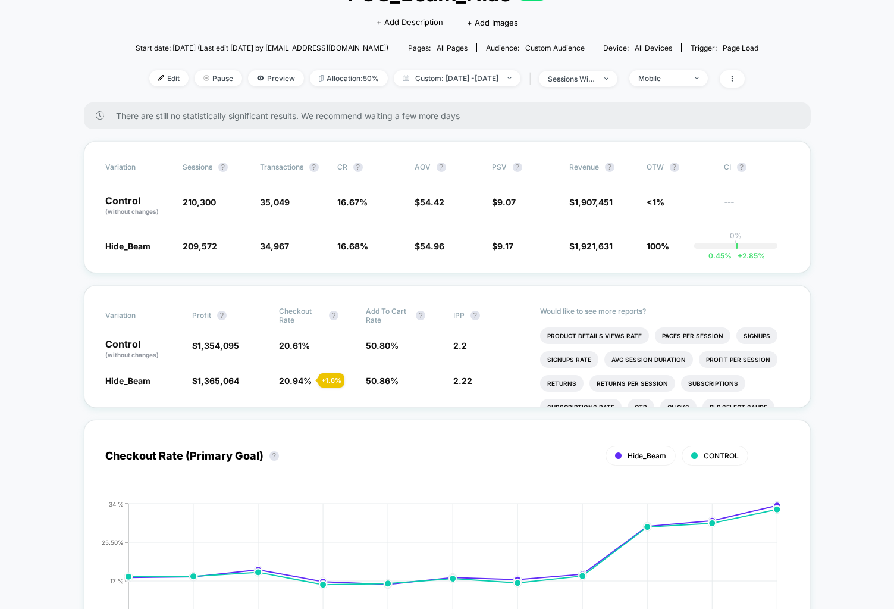
scroll to position [102, 0]
